Goal: Information Seeking & Learning: Learn about a topic

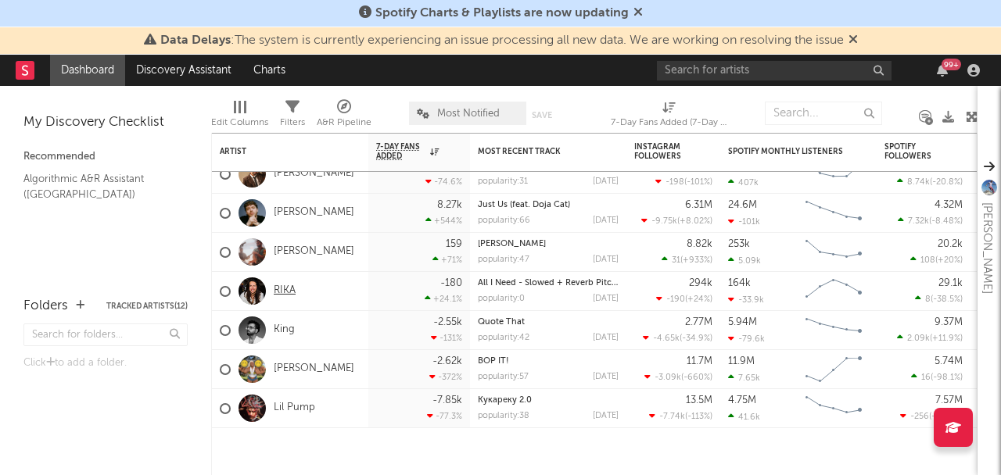
click at [278, 288] on link "RIKA" at bounding box center [285, 291] width 22 height 13
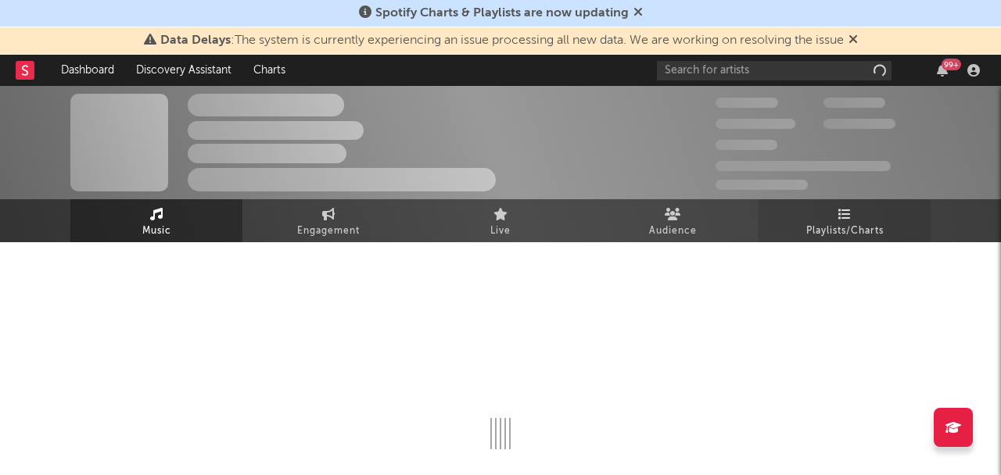
click at [783, 220] on link "Playlists/Charts" at bounding box center [844, 220] width 172 height 43
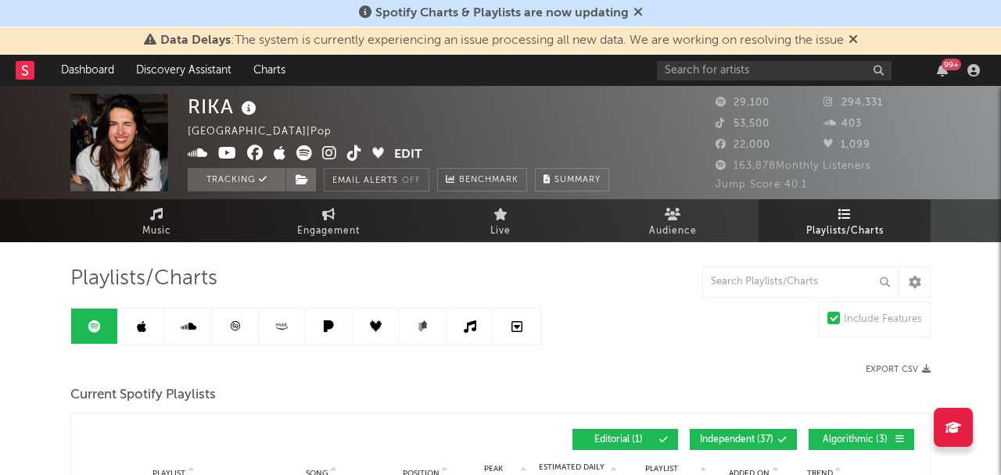
click at [857, 48] on span "Data Delays : The system is currently experiencing an issue processing all new …" at bounding box center [501, 40] width 714 height 19
click at [858, 42] on icon at bounding box center [852, 39] width 9 height 13
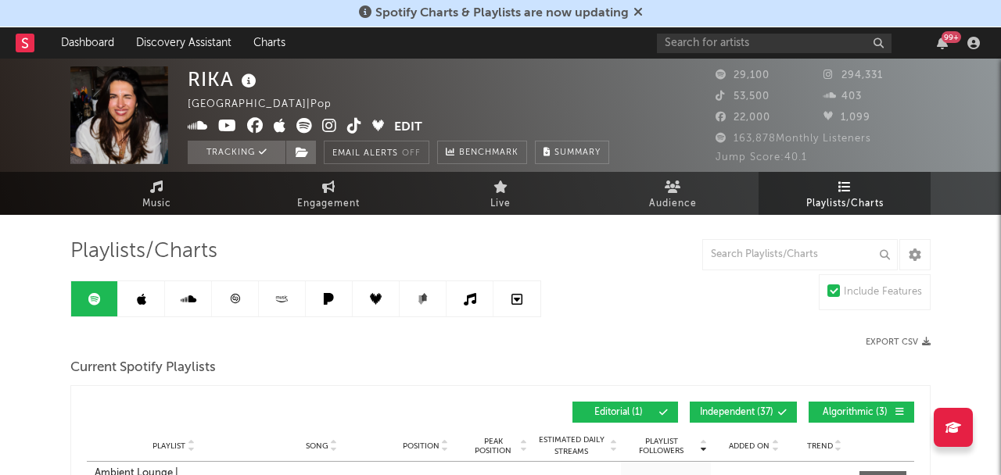
click at [635, 12] on icon at bounding box center [637, 11] width 9 height 13
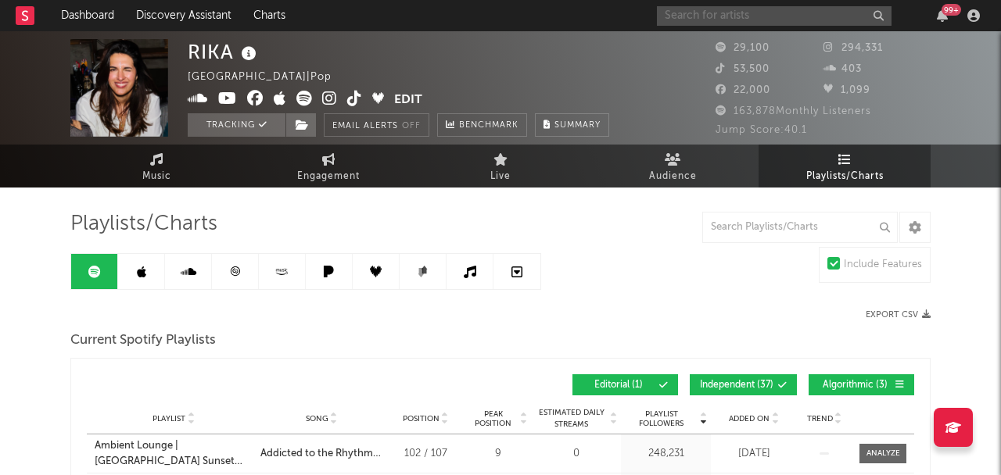
click at [678, 12] on input "text" at bounding box center [774, 16] width 235 height 20
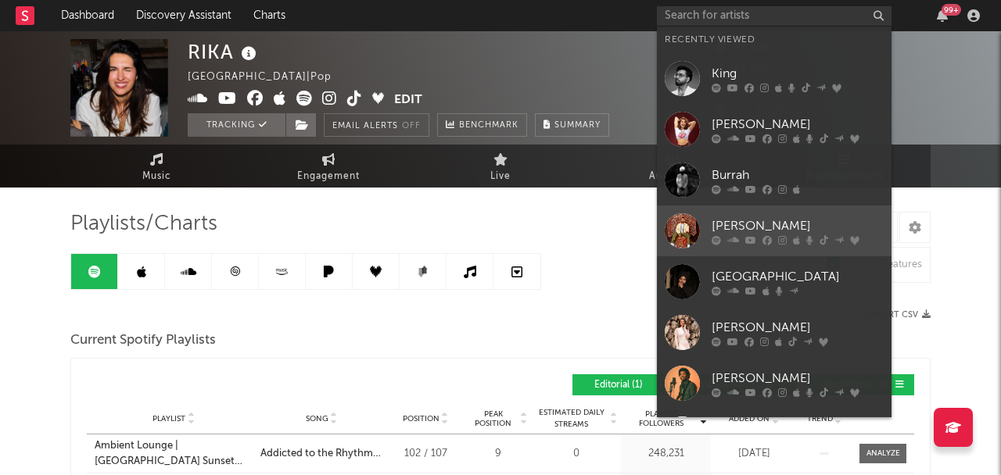
click at [724, 217] on div "[PERSON_NAME]" at bounding box center [797, 226] width 172 height 19
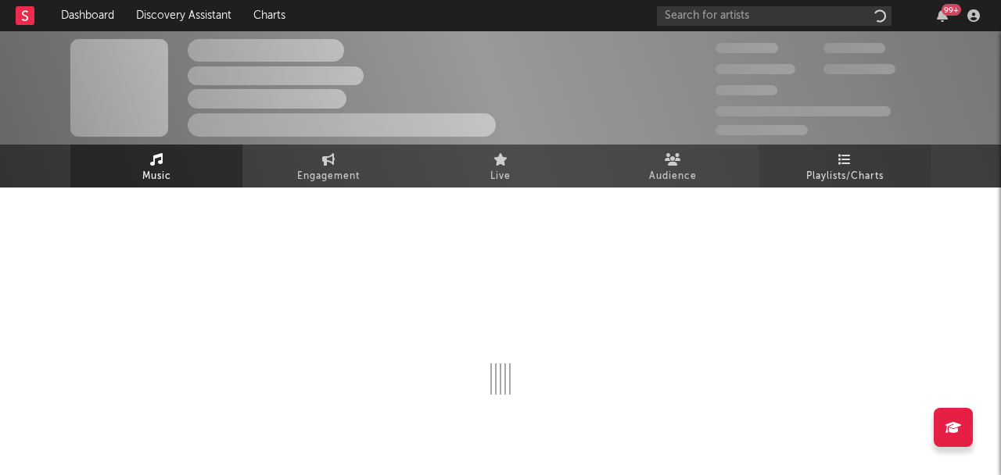
click at [825, 169] on span "Playlists/Charts" at bounding box center [844, 176] width 77 height 19
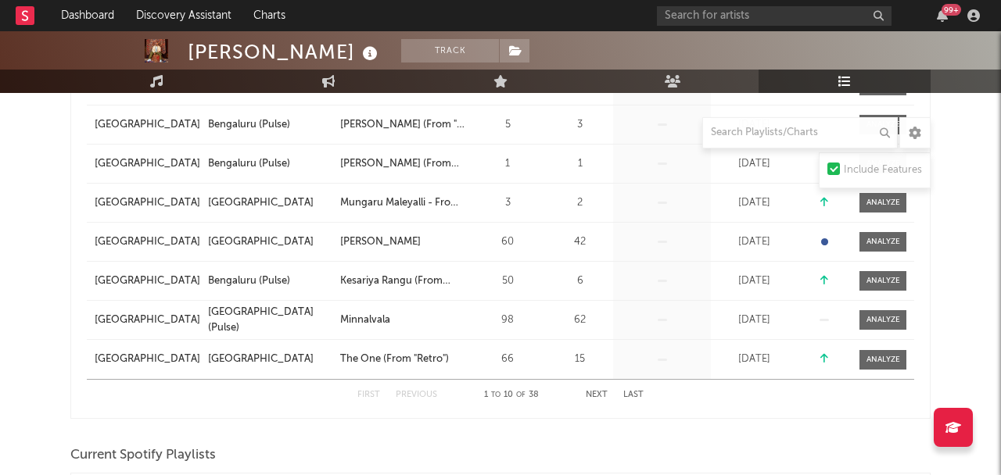
scroll to position [450, 0]
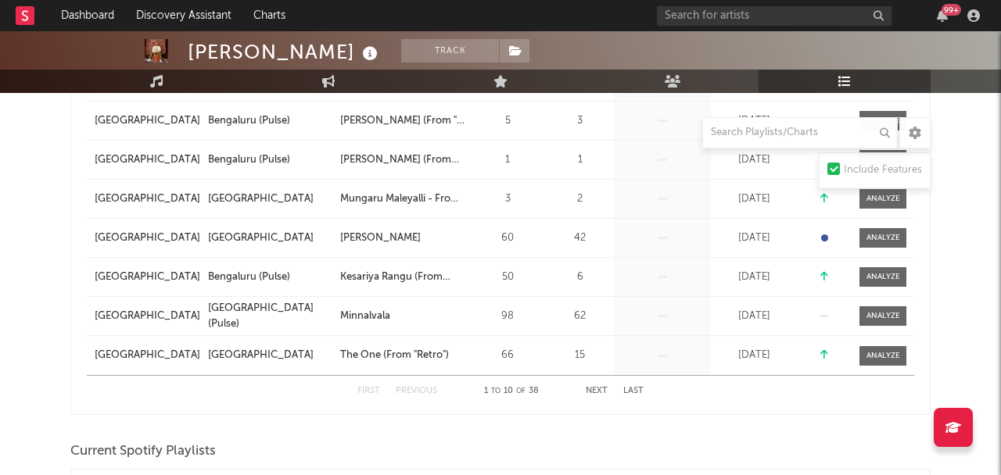
click at [578, 386] on div "First Previous 1 to 10 of 38 Next Last" at bounding box center [500, 391] width 286 height 30
click at [588, 392] on button "Next" at bounding box center [597, 391] width 22 height 9
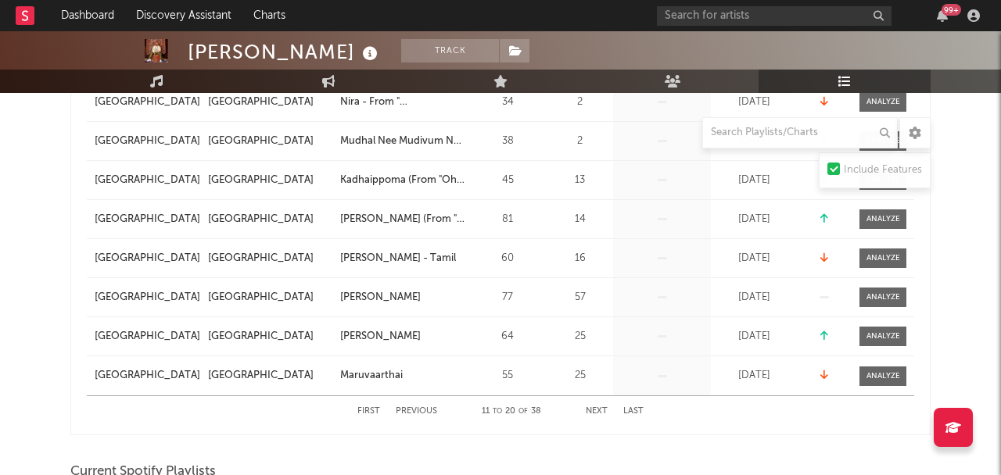
scroll to position [431, 0]
click at [594, 410] on button "Next" at bounding box center [597, 411] width 22 height 9
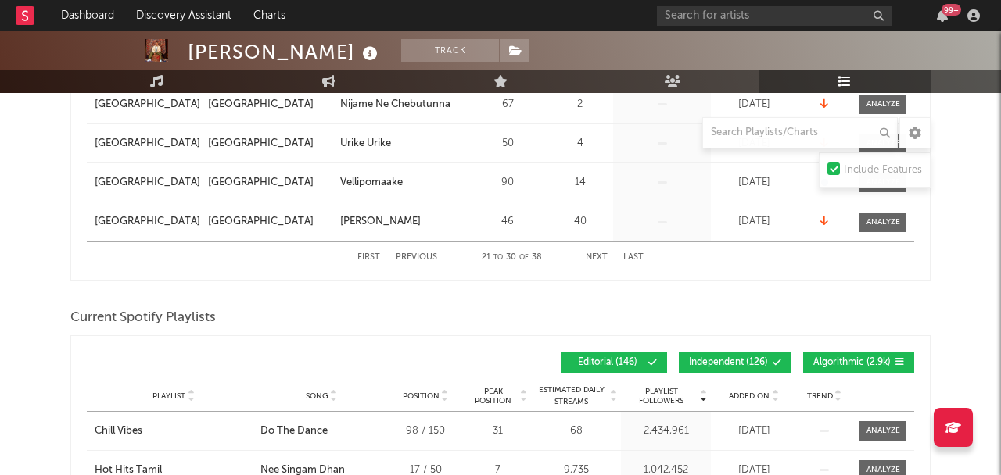
scroll to position [739, 0]
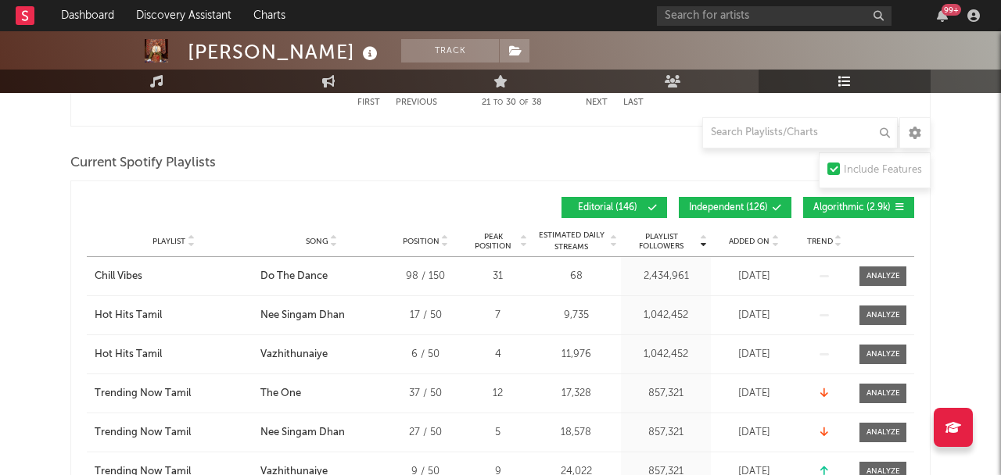
click at [596, 106] on button "Next" at bounding box center [597, 102] width 22 height 9
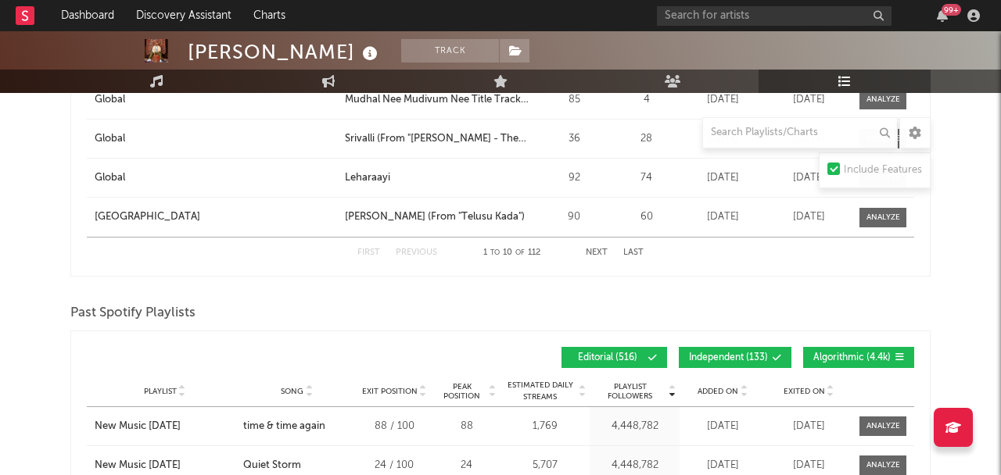
scroll to position [2253, 0]
